Goal: Transaction & Acquisition: Download file/media

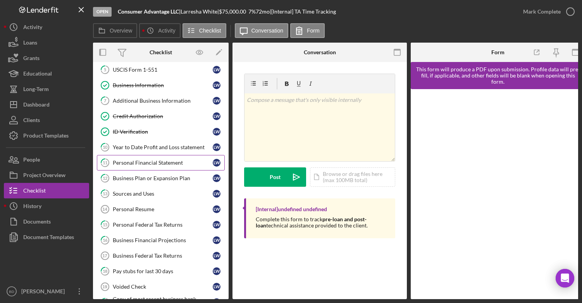
scroll to position [107, 0]
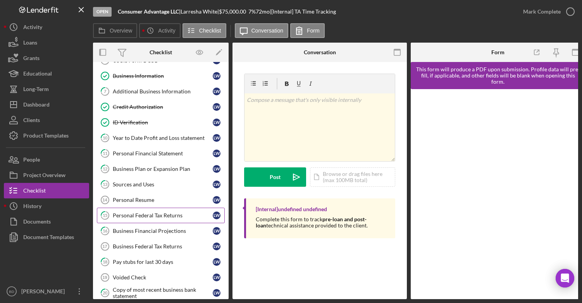
click at [173, 217] on div "Personal Federal Tax Returns" at bounding box center [163, 215] width 100 height 6
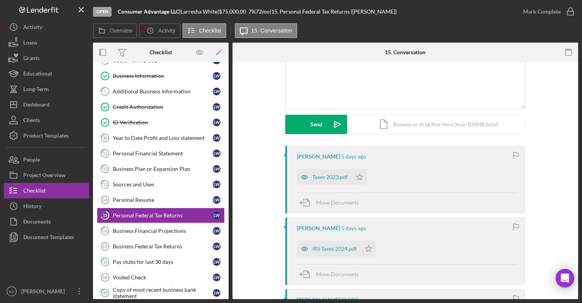
scroll to position [78, 0]
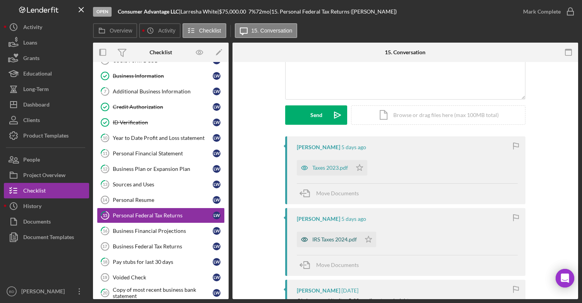
click at [324, 241] on div "IRS Taxes 2024.pdf" at bounding box center [334, 239] width 45 height 6
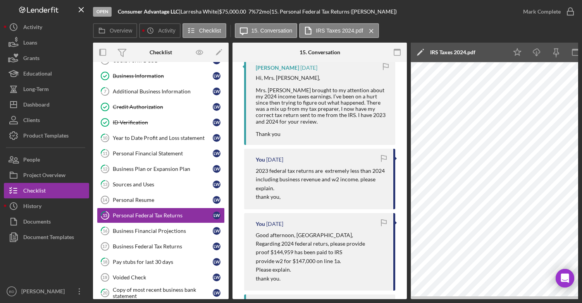
scroll to position [455, 0]
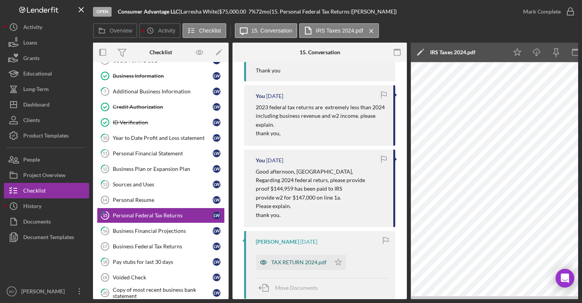
click at [298, 265] on div "TAX RETURN 2024.pdf" at bounding box center [298, 262] width 55 height 6
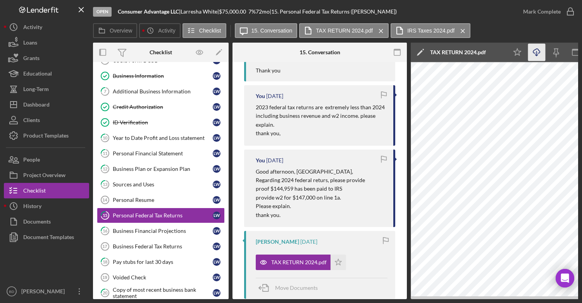
click at [539, 54] on icon "Icon/Download" at bounding box center [536, 52] width 17 height 17
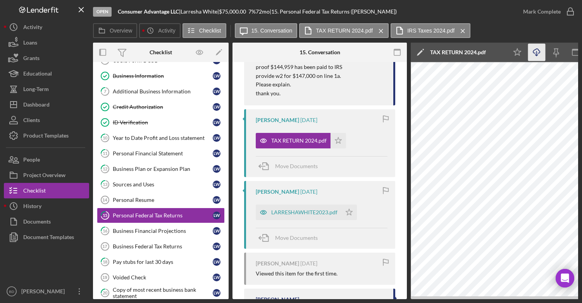
scroll to position [581, 0]
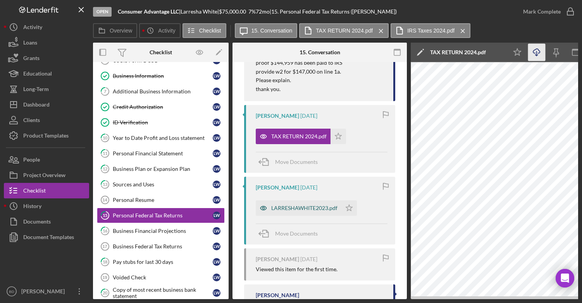
click at [293, 209] on div "LARRESHAWHITE2023.pdf" at bounding box center [304, 208] width 66 height 6
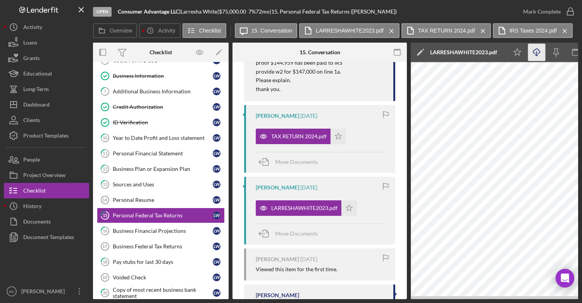
click at [538, 54] on icon "Icon/Download" at bounding box center [536, 52] width 17 height 17
click at [149, 143] on link "10 Year to Date Profit and Loss statement [PERSON_NAME]" at bounding box center [161, 138] width 128 height 16
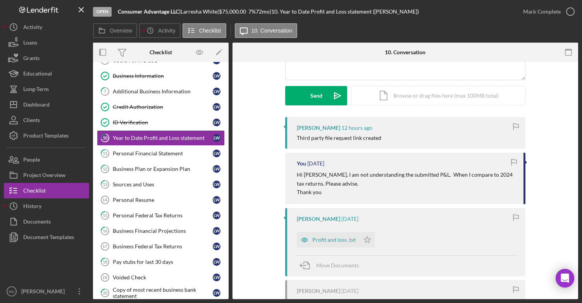
scroll to position [126, 0]
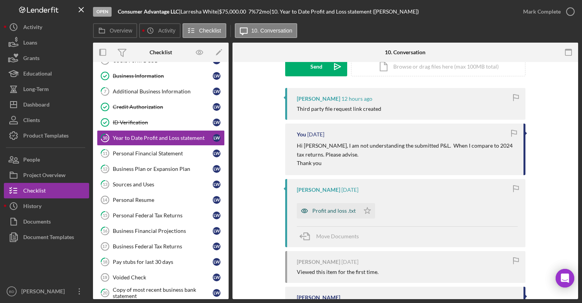
click at [328, 209] on div "Profit and loss .txt" at bounding box center [333, 211] width 43 height 6
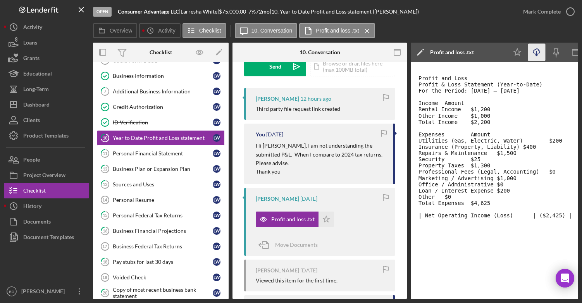
click at [539, 52] on icon "Icon/Download" at bounding box center [536, 52] width 17 height 17
